Goal: Task Accomplishment & Management: Complete application form

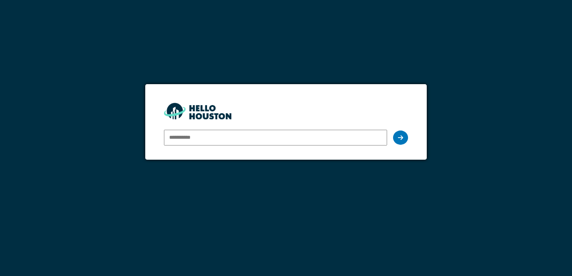
click at [205, 135] on input "email" at bounding box center [275, 138] width 223 height 16
type input "**********"
click at [398, 137] on div at bounding box center [400, 138] width 15 height 14
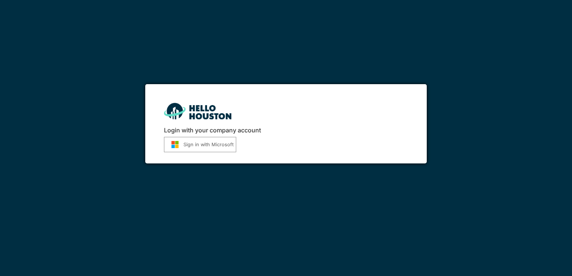
click at [218, 145] on button "Sign in with Microsoft" at bounding box center [200, 144] width 72 height 15
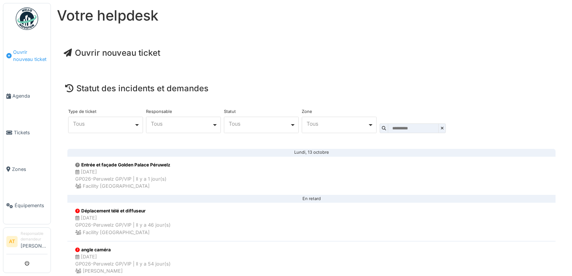
click at [30, 57] on span "Ouvrir nouveau ticket" at bounding box center [30, 56] width 34 height 14
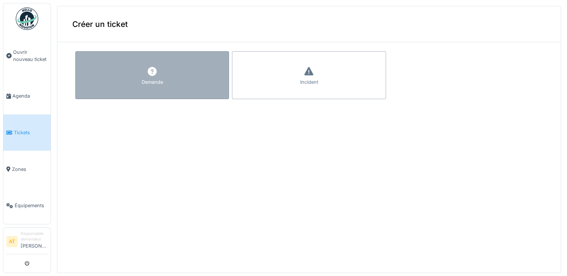
click at [148, 74] on icon at bounding box center [152, 71] width 9 height 9
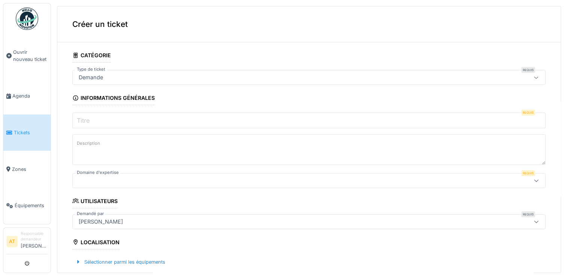
click at [118, 119] on input "Titre" at bounding box center [308, 121] width 473 height 16
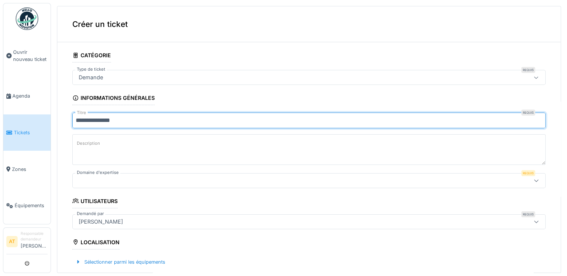
type input "**********"
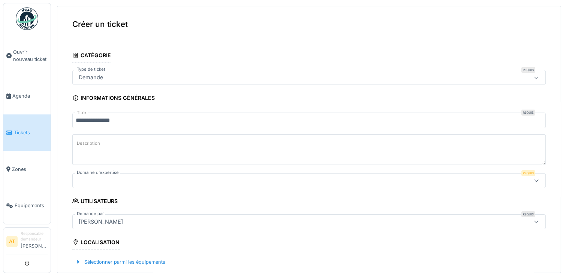
click at [80, 137] on textarea "Description" at bounding box center [308, 150] width 473 height 31
type textarea "**********"
click at [533, 181] on icon at bounding box center [536, 180] width 6 height 5
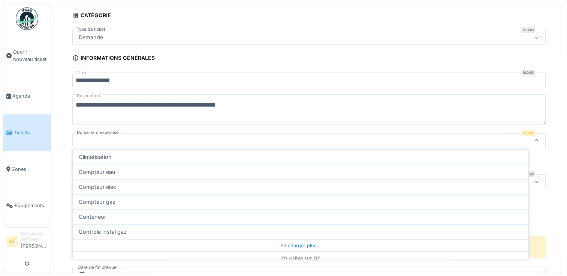
scroll to position [255, 0]
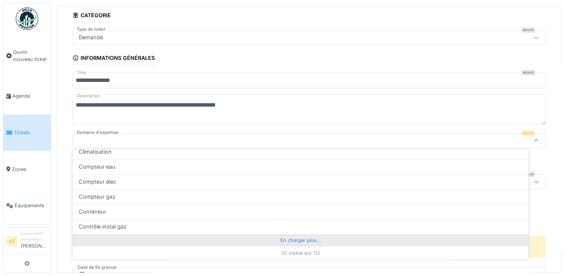
click at [315, 243] on div "En charger plus…" at bounding box center [301, 241] width 456 height 12
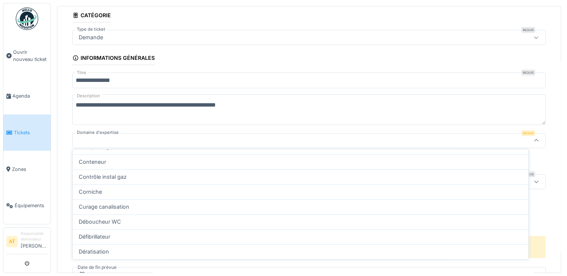
scroll to position [340, 0]
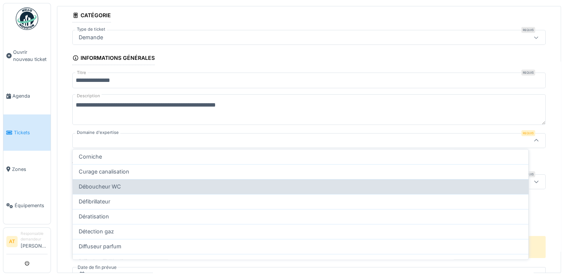
click at [140, 187] on div "Déboucheur WC" at bounding box center [301, 187] width 444 height 8
type input "***"
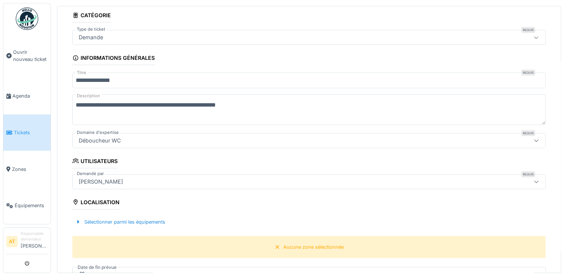
click at [533, 140] on icon at bounding box center [536, 140] width 6 height 5
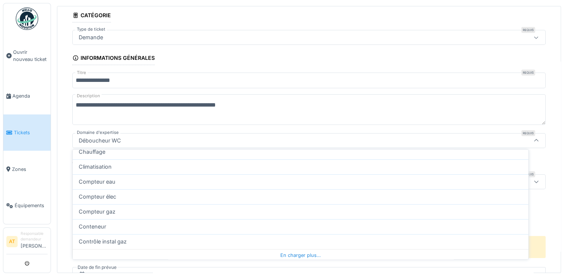
scroll to position [255, 0]
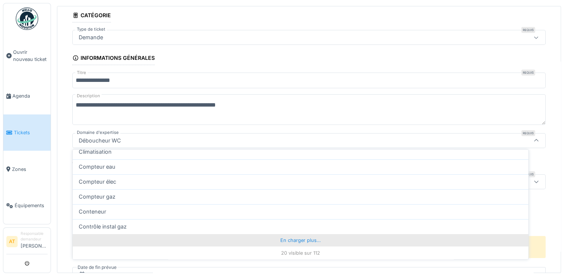
click at [314, 244] on div "En charger plus…" at bounding box center [301, 241] width 456 height 12
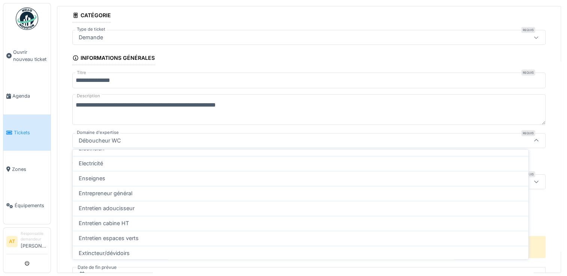
scroll to position [534, 0]
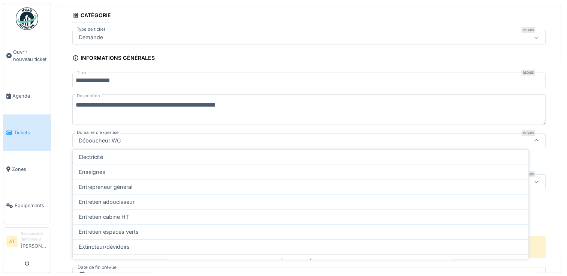
click at [253, 138] on div "Déboucheur WC" at bounding box center [283, 141] width 414 height 8
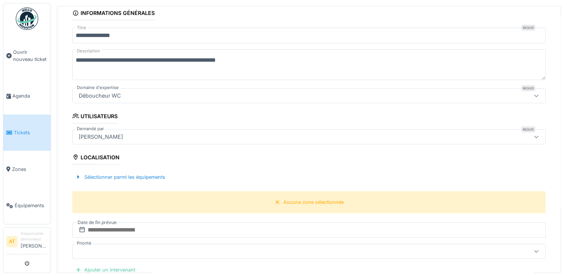
scroll to position [100, 0]
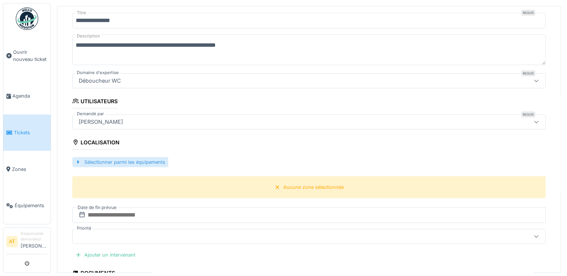
click at [123, 160] on div "Sélectionner parmi les équipements" at bounding box center [120, 162] width 96 height 10
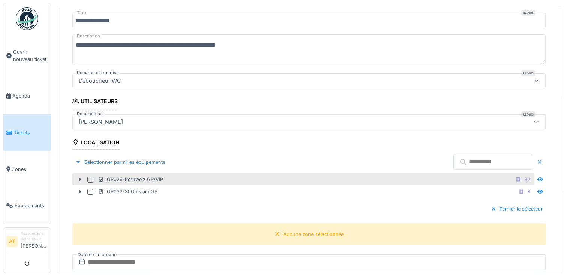
click at [119, 176] on div "GP026-Peruwelz GP/VIP" at bounding box center [130, 179] width 65 height 7
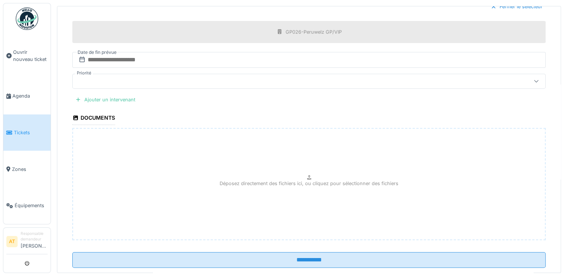
scroll to position [310, 0]
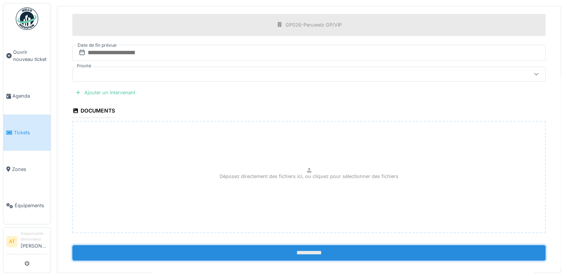
click at [334, 248] on input "**********" at bounding box center [308, 253] width 473 height 16
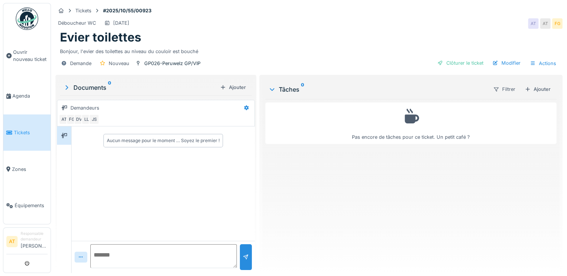
click at [27, 133] on span "Tickets" at bounding box center [31, 132] width 34 height 7
click at [28, 90] on link "Agenda" at bounding box center [26, 96] width 47 height 37
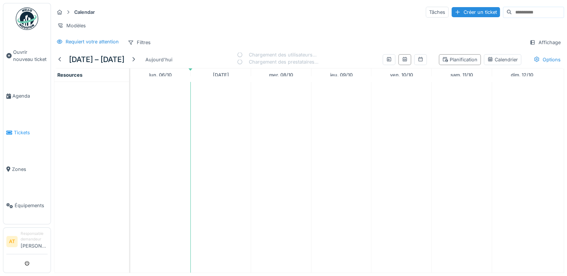
click at [23, 131] on span "Tickets" at bounding box center [31, 132] width 34 height 7
